Goal: Communication & Community: Connect with others

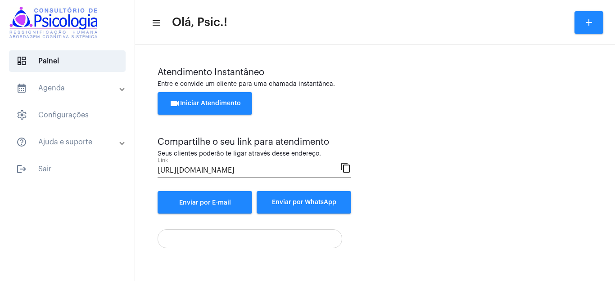
scroll to position [55, 0]
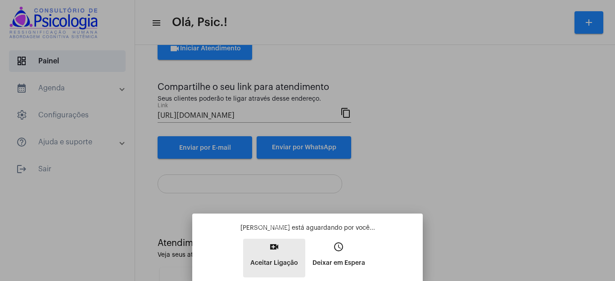
click at [273, 247] on mat-icon "video_call" at bounding box center [274, 247] width 11 height 11
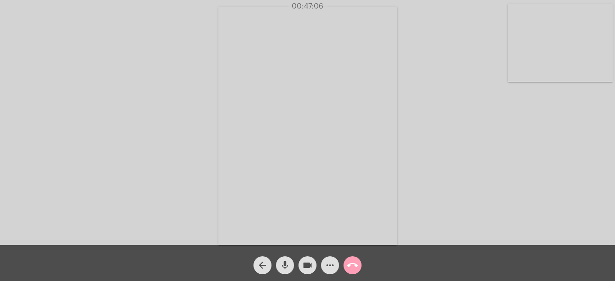
click at [351, 265] on mat-icon "call_end" at bounding box center [352, 265] width 11 height 11
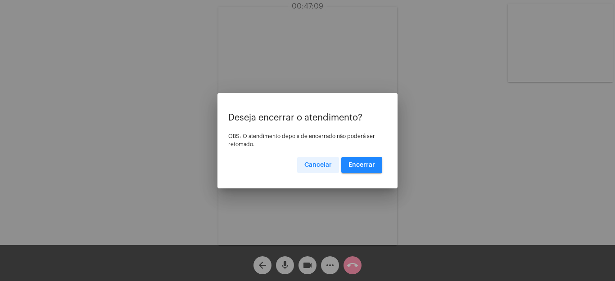
click at [325, 163] on span "Cancelar" at bounding box center [317, 165] width 27 height 6
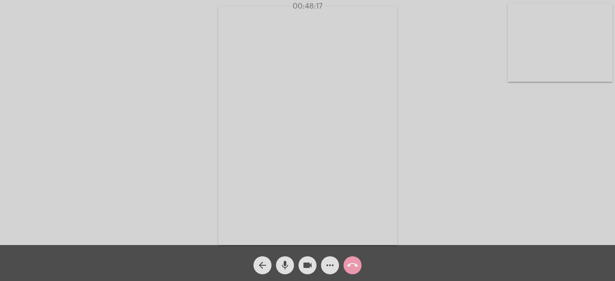
click at [353, 264] on mat-icon "call_end" at bounding box center [352, 265] width 11 height 11
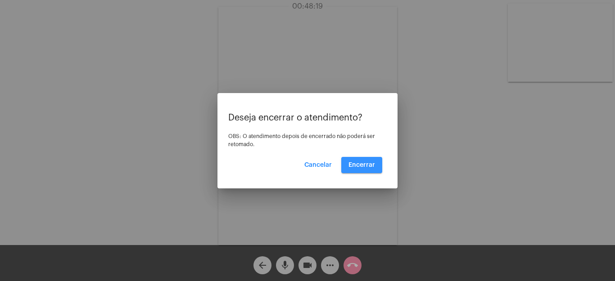
click at [367, 163] on span "Encerrar" at bounding box center [361, 165] width 27 height 6
